Goal: Information Seeking & Learning: Learn about a topic

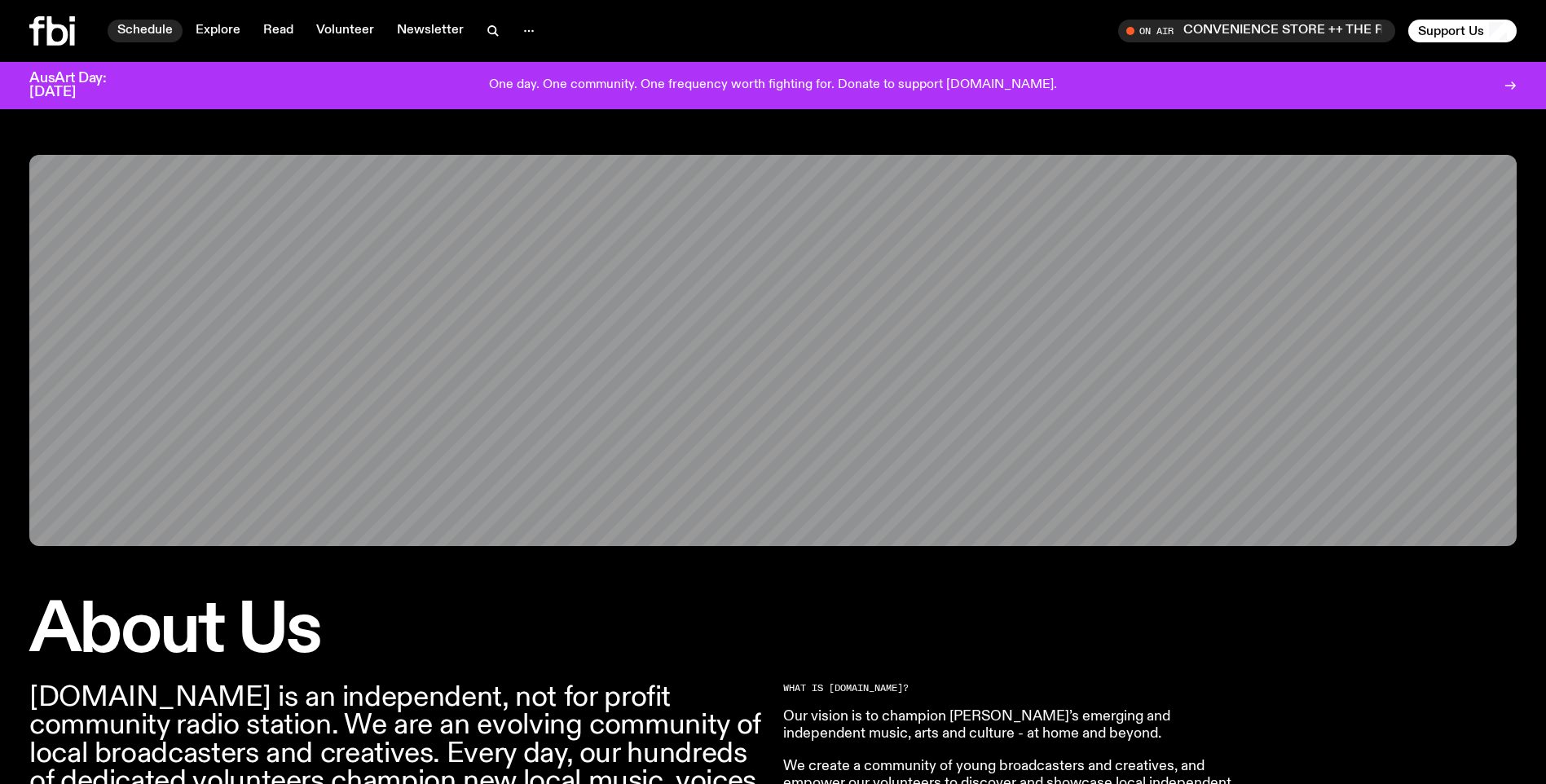
click at [140, 22] on link "Schedule" at bounding box center [145, 31] width 75 height 22
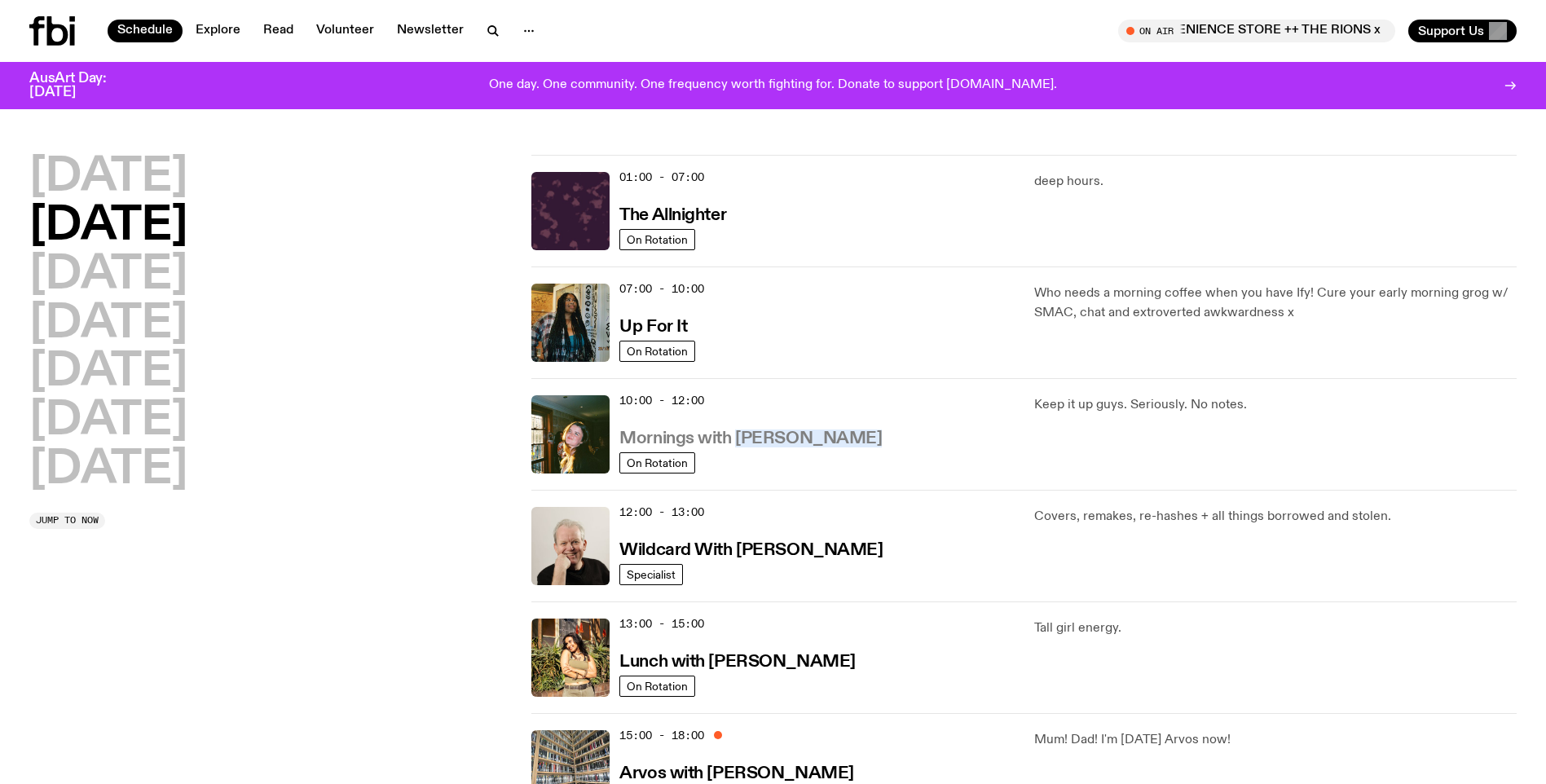
drag, startPoint x: 845, startPoint y: 440, endPoint x: 737, endPoint y: 439, distance: 108.0
click at [737, 439] on div "10:00 - 12:00 Mornings with [PERSON_NAME]" at bounding box center [816, 434] width 395 height 78
copy h3 "[PERSON_NAME]"
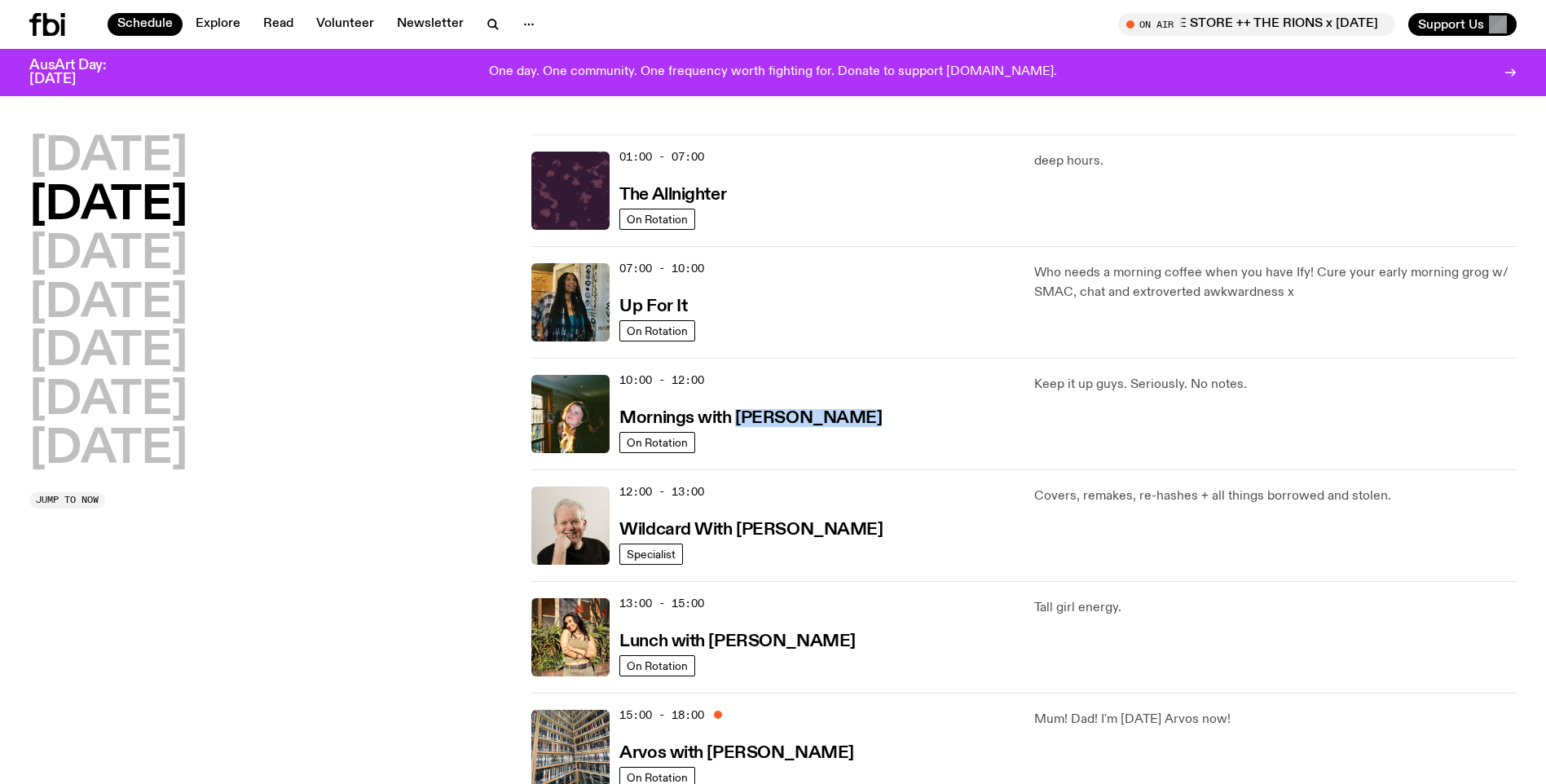
scroll to position [157, 0]
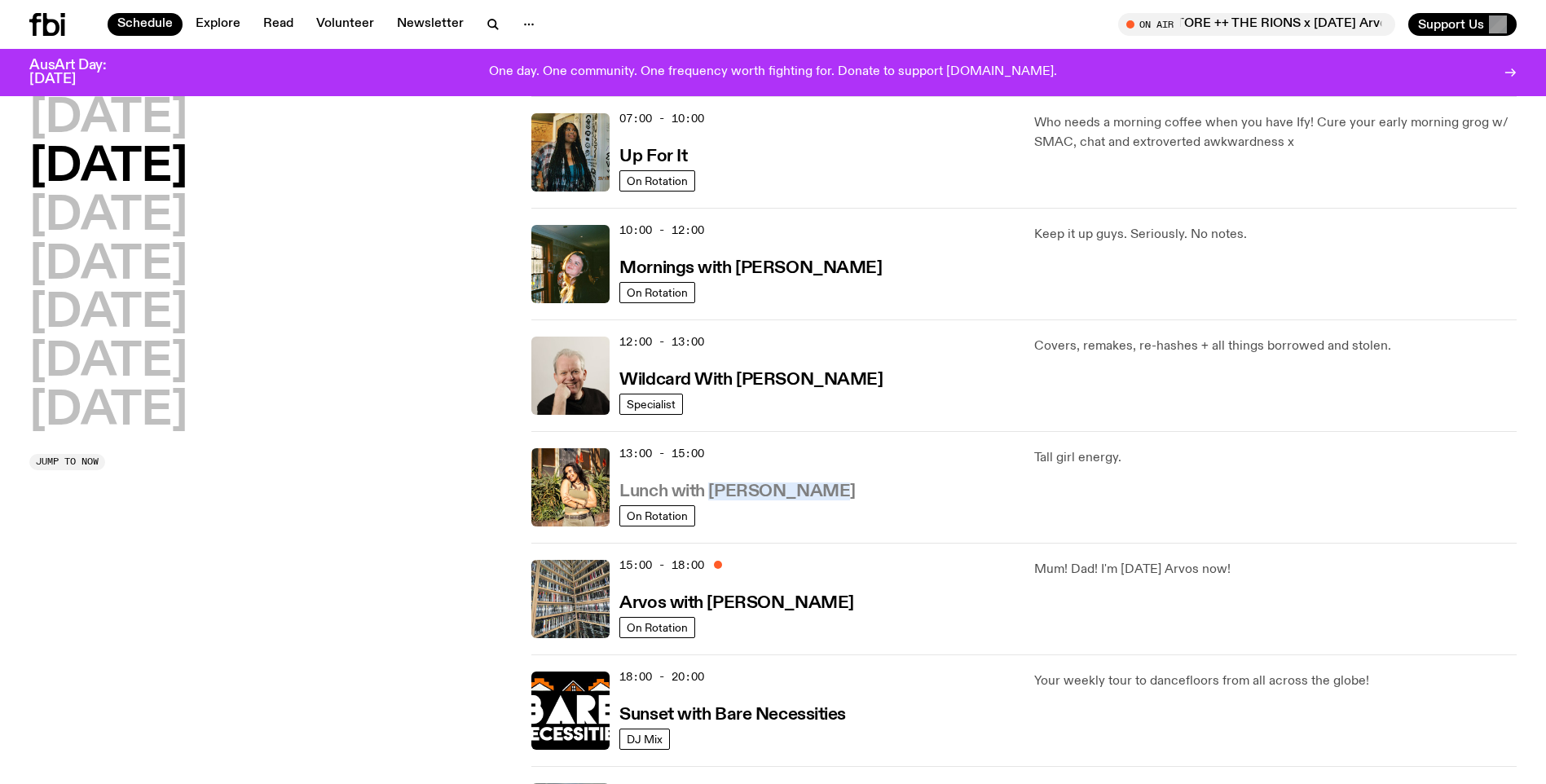
drag, startPoint x: 828, startPoint y: 492, endPoint x: 709, endPoint y: 492, distance: 119.0
click at [709, 492] on div "13:00 - 15:00 Lunch with [PERSON_NAME]" at bounding box center [816, 487] width 395 height 78
copy h3 "[PERSON_NAME]"
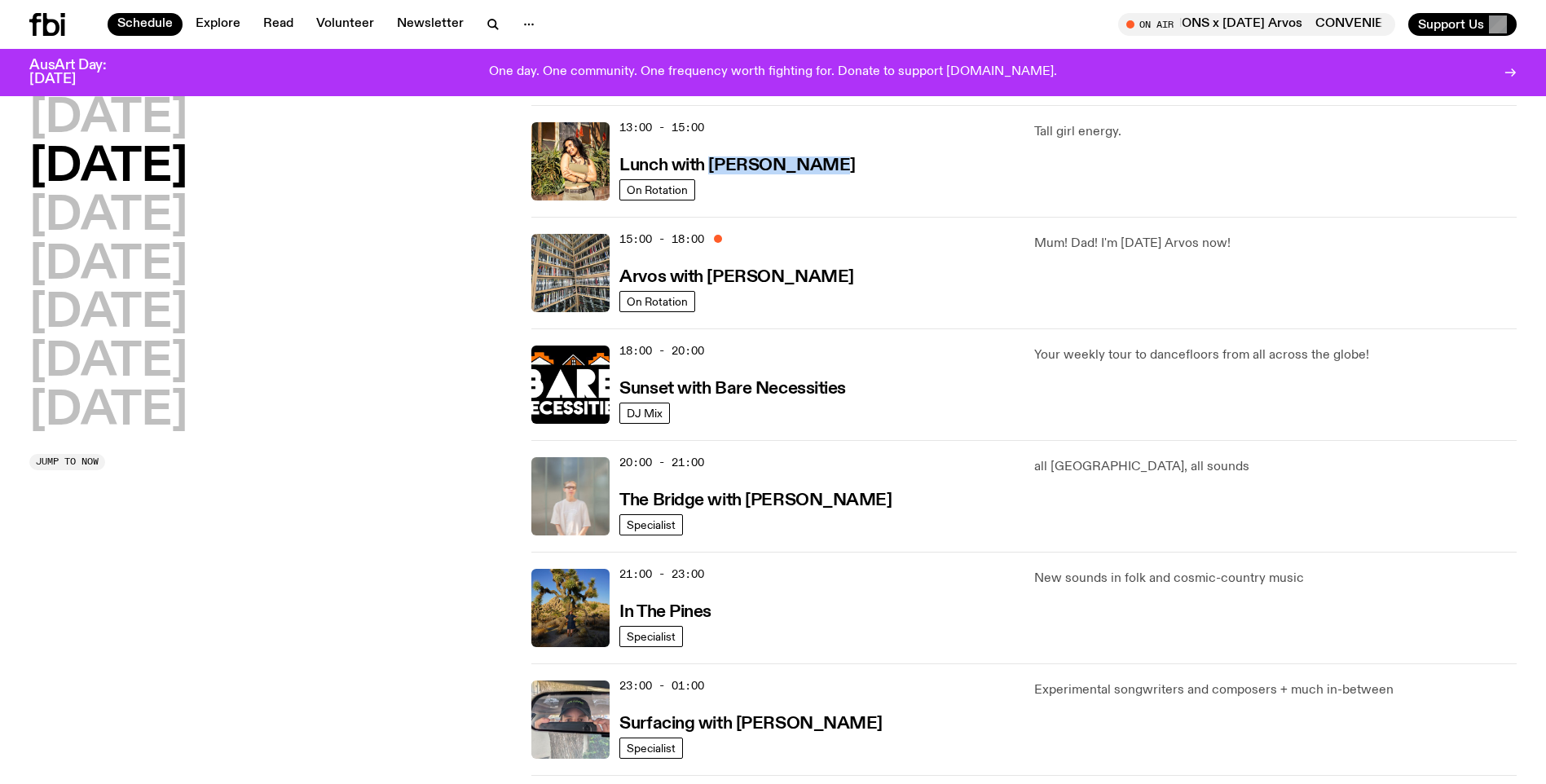
scroll to position [0, 0]
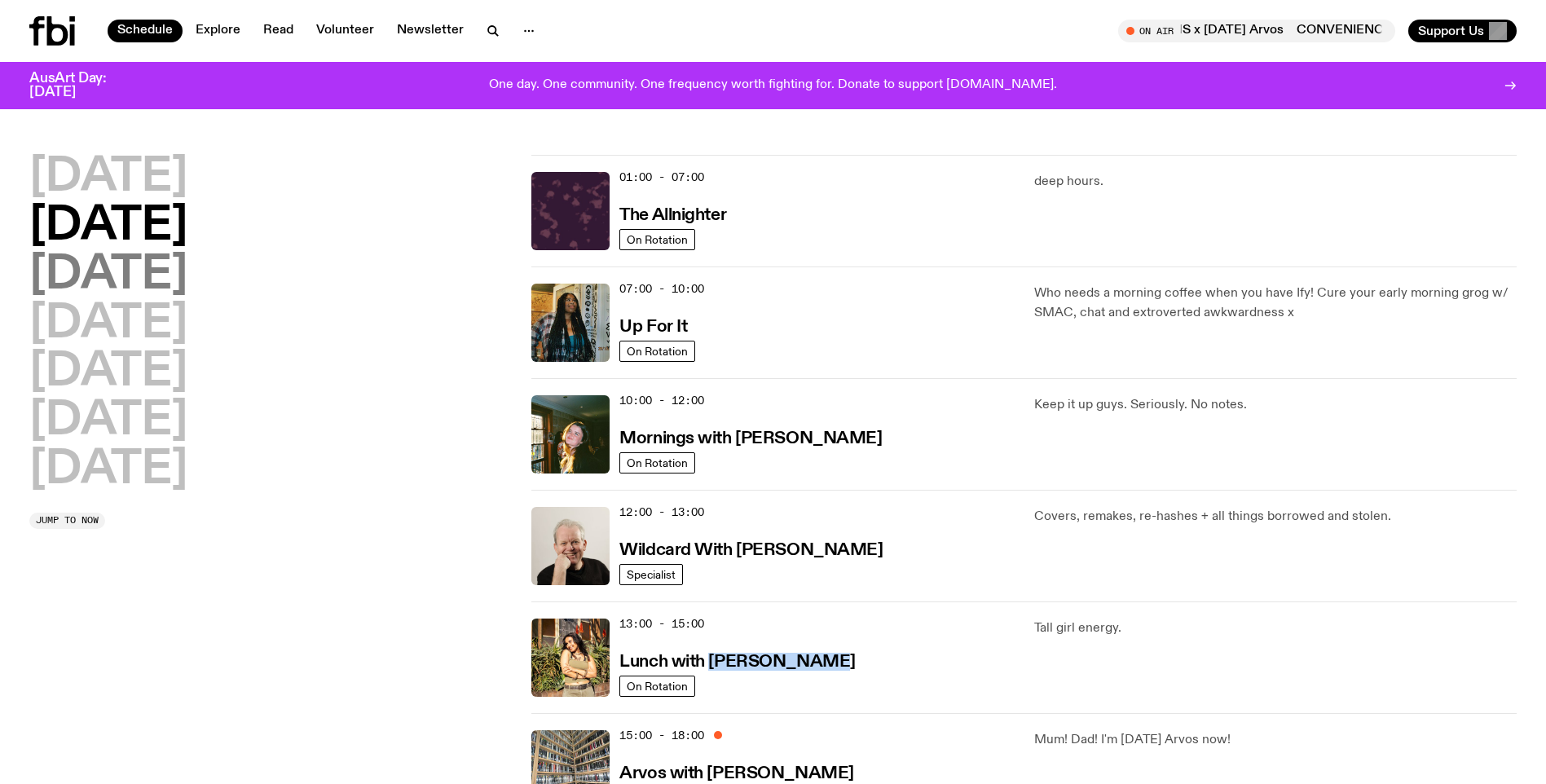
click at [150, 291] on h2 "[DATE]" at bounding box center [108, 275] width 158 height 46
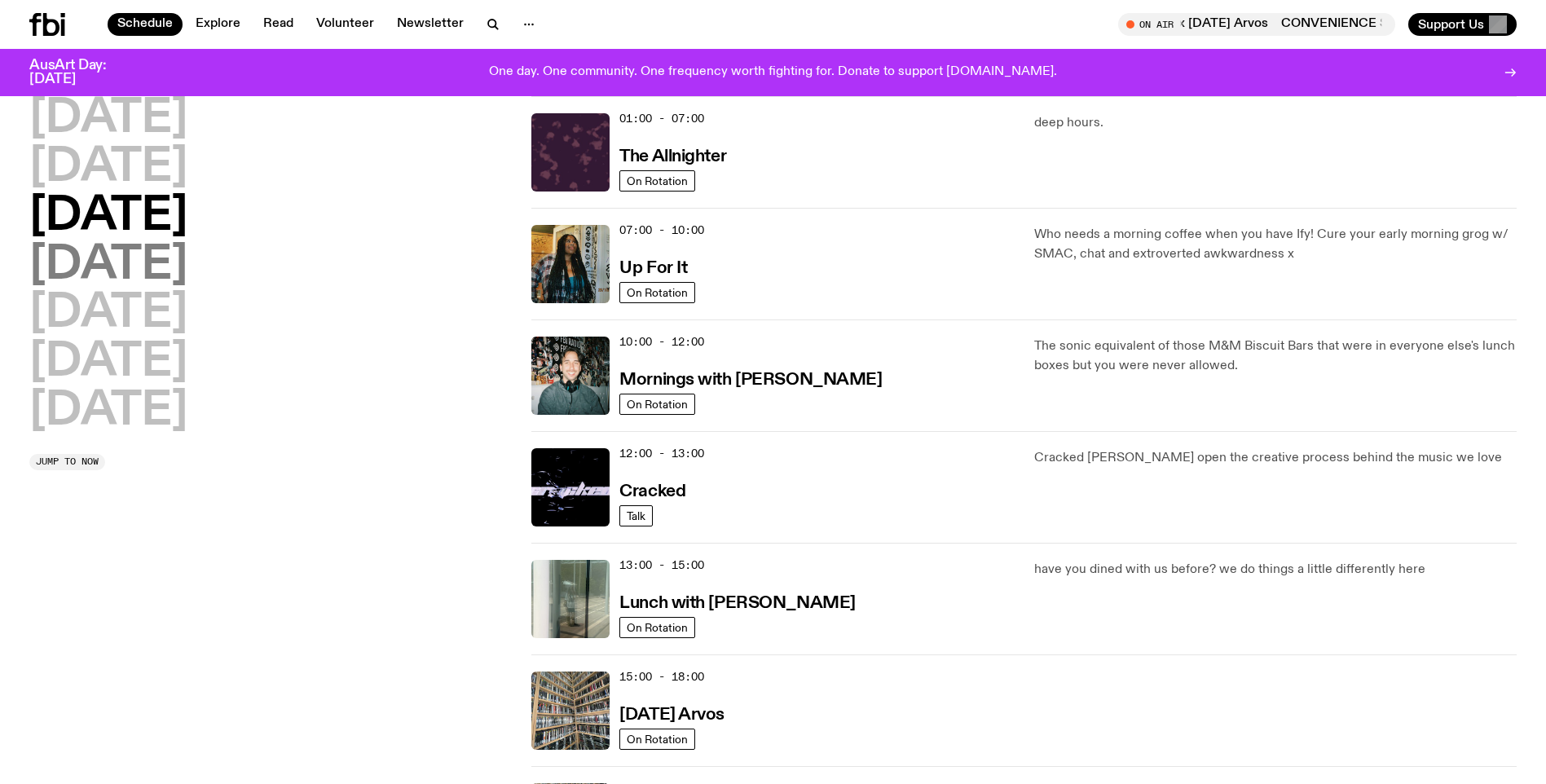
click at [188, 267] on h2 "[DATE]" at bounding box center [108, 265] width 158 height 46
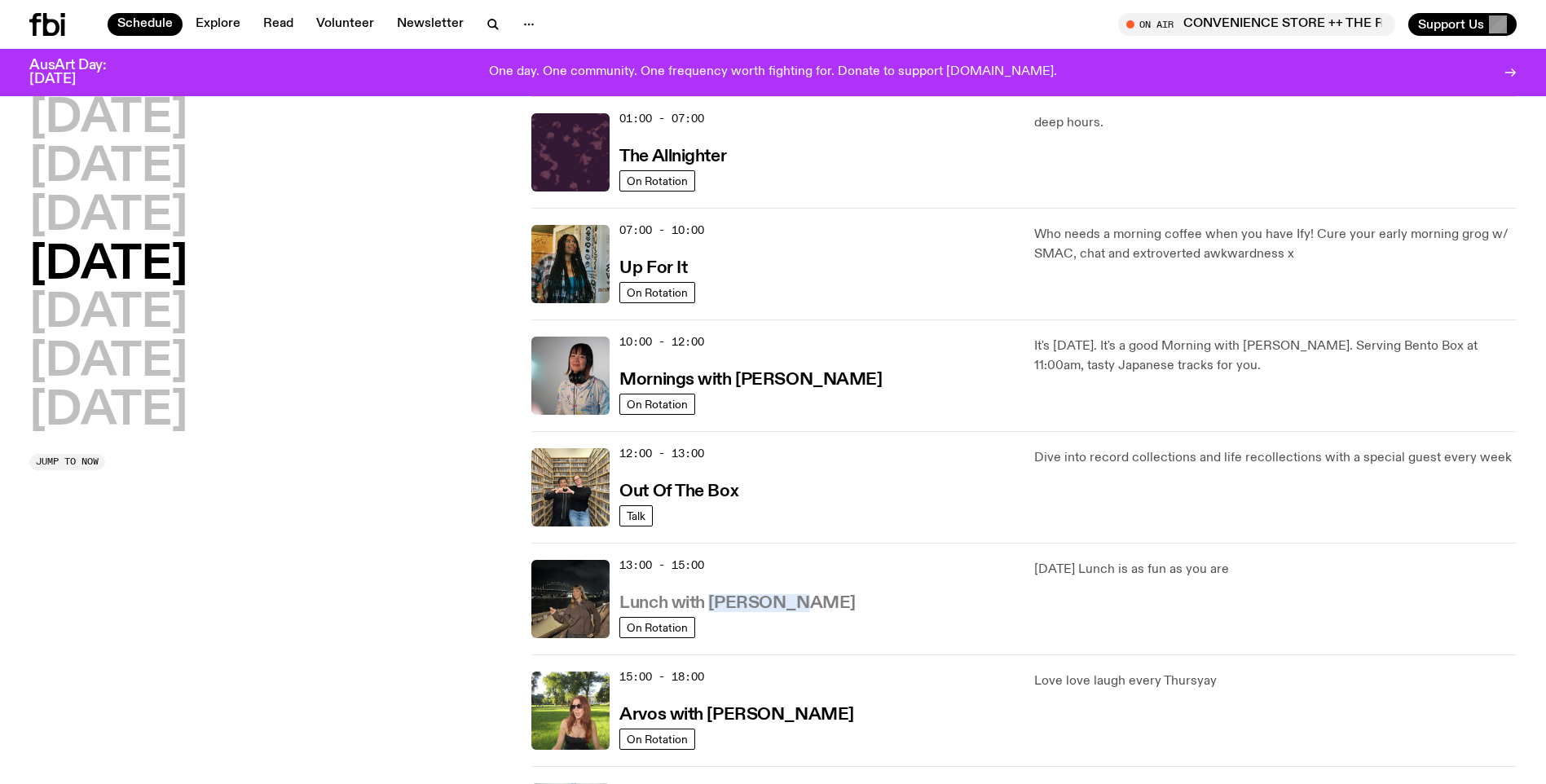
drag, startPoint x: 812, startPoint y: 608, endPoint x: 708, endPoint y: 604, distance: 104.1
click at [708, 604] on div "13:00 - 15:00 Lunch with [PERSON_NAME]" at bounding box center [816, 599] width 395 height 78
copy h3 "Izzy Page"
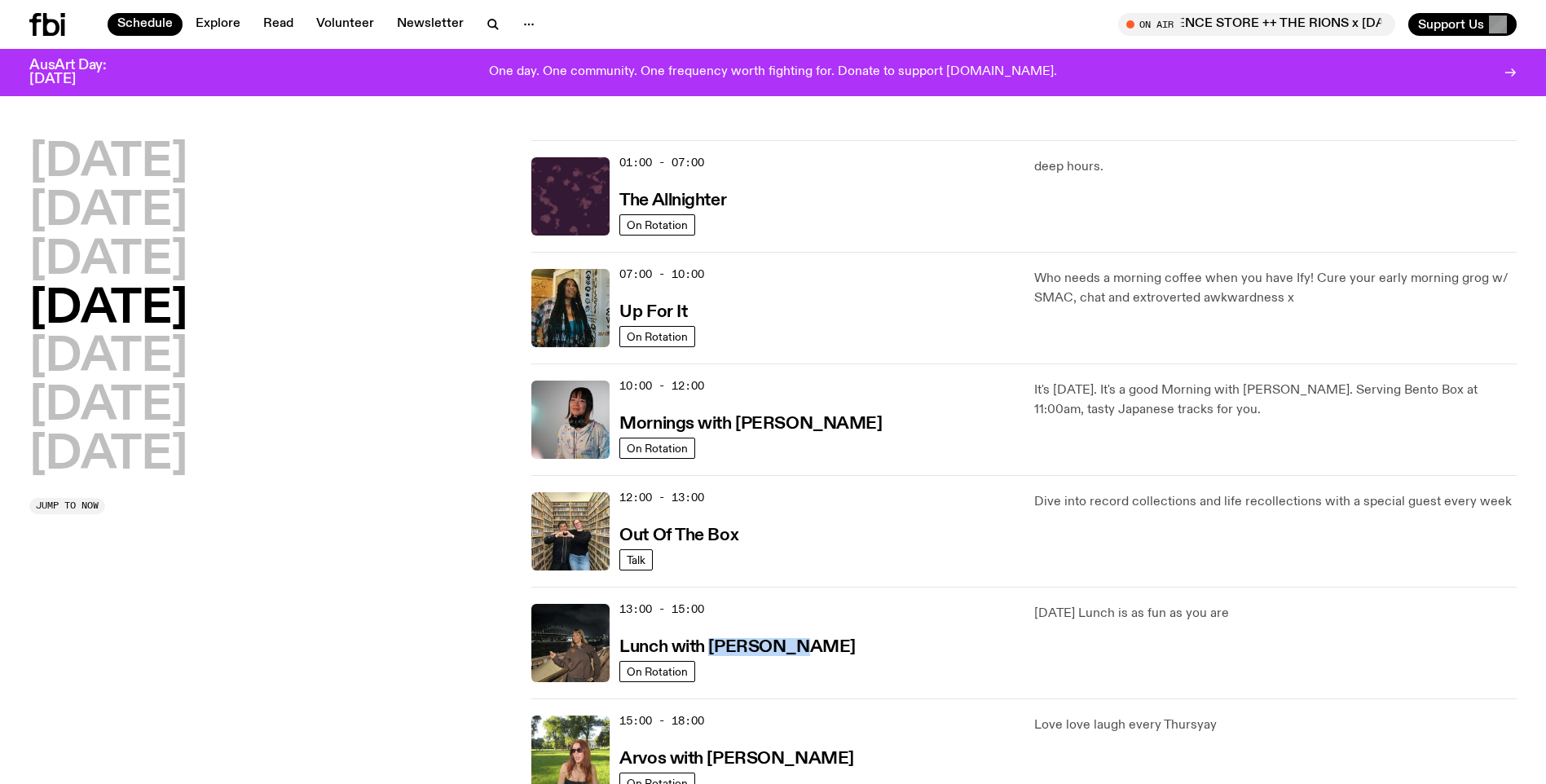
scroll to position [0, 0]
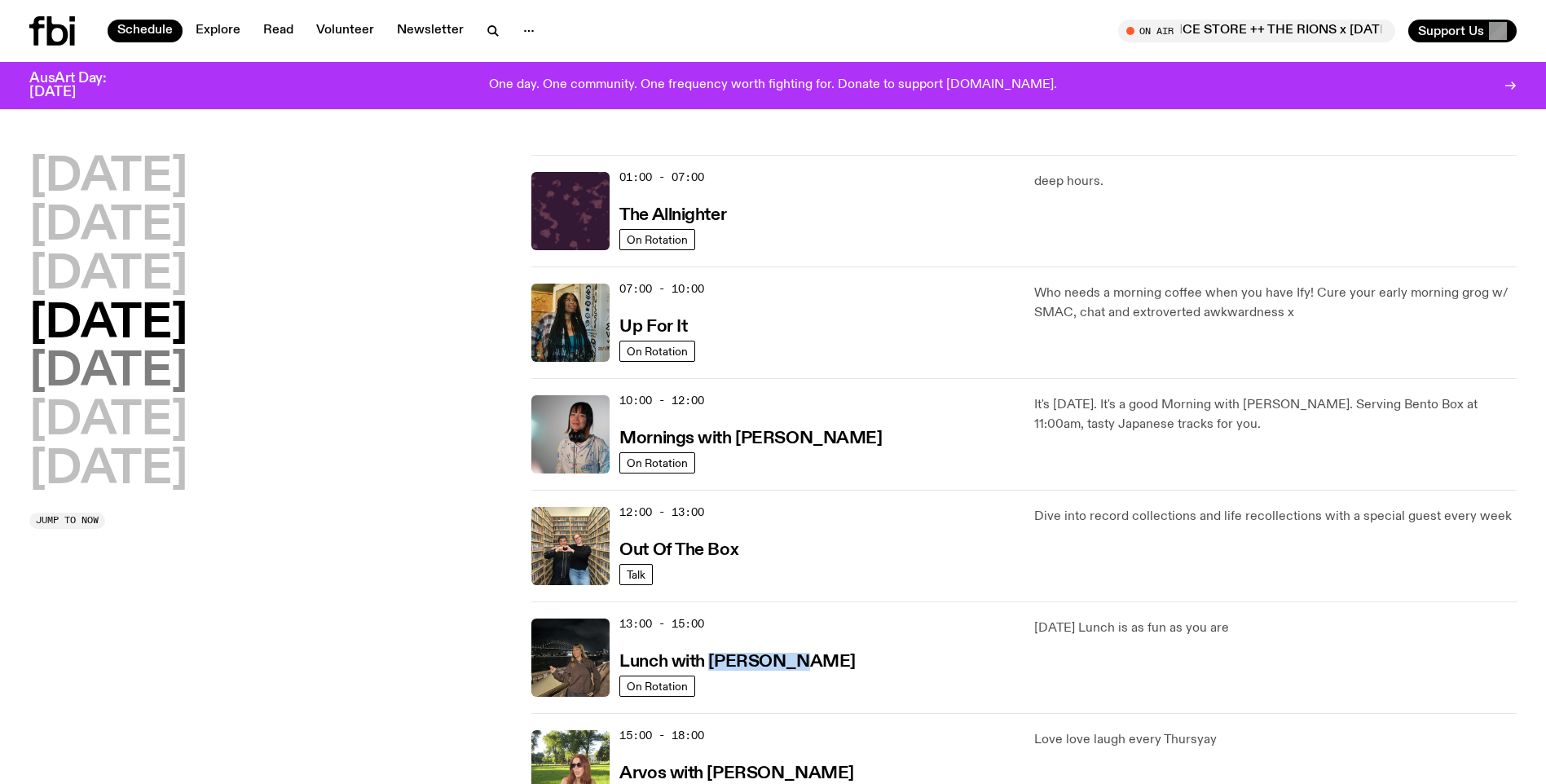
click at [144, 381] on h2 "[DATE]" at bounding box center [108, 372] width 158 height 46
